Goal: Transaction & Acquisition: Purchase product/service

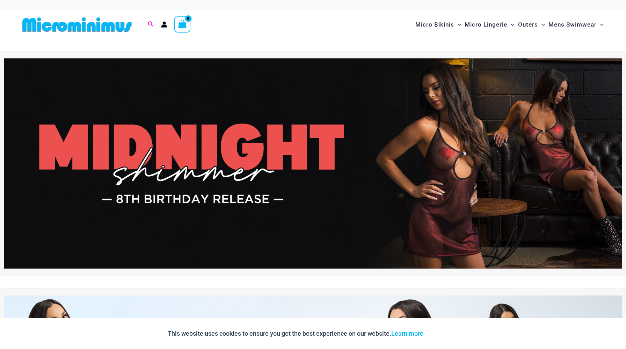
click at [152, 24] on icon "Search icon link" at bounding box center [151, 24] width 6 height 6
type input "*****"
click button "Search" at bounding box center [0, 0] width 0 height 0
